Goal: Information Seeking & Learning: Learn about a topic

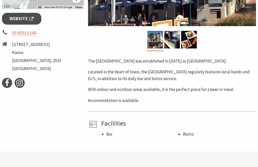
scroll to position [194, 0]
click at [188, 133] on li "Bistro" at bounding box center [218, 134] width 71 height 7
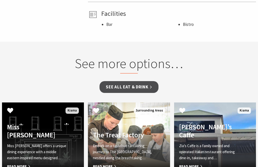
scroll to position [304, 0]
click at [131, 89] on link "See all Eat & Drink" at bounding box center [128, 88] width 59 height 12
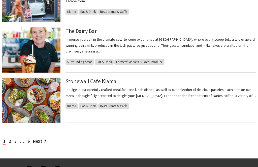
scroll to position [505, 0]
click at [42, 143] on link "Next" at bounding box center [40, 142] width 14 height 6
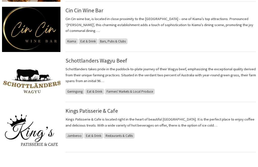
scroll to position [476, 0]
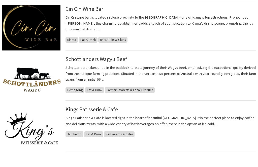
click at [74, 167] on link "Next" at bounding box center [70, 170] width 14 height 6
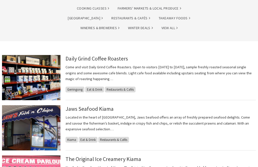
scroll to position [74, 0]
click at [55, 135] on img at bounding box center [31, 128] width 58 height 45
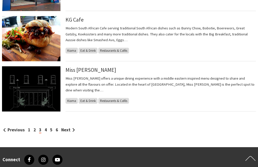
scroll to position [516, 0]
click at [72, 132] on link "Next" at bounding box center [68, 130] width 14 height 6
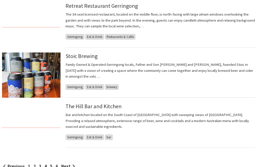
scroll to position [480, 0]
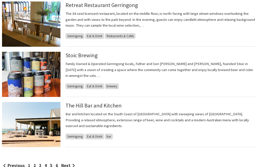
click at [69, 167] on link "Next" at bounding box center [68, 166] width 14 height 6
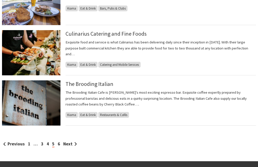
scroll to position [507, 0]
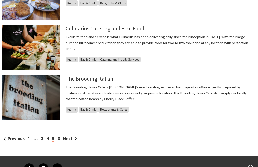
click at [73, 141] on link "Next" at bounding box center [70, 139] width 14 height 6
